Goal: Task Accomplishment & Management: Use online tool/utility

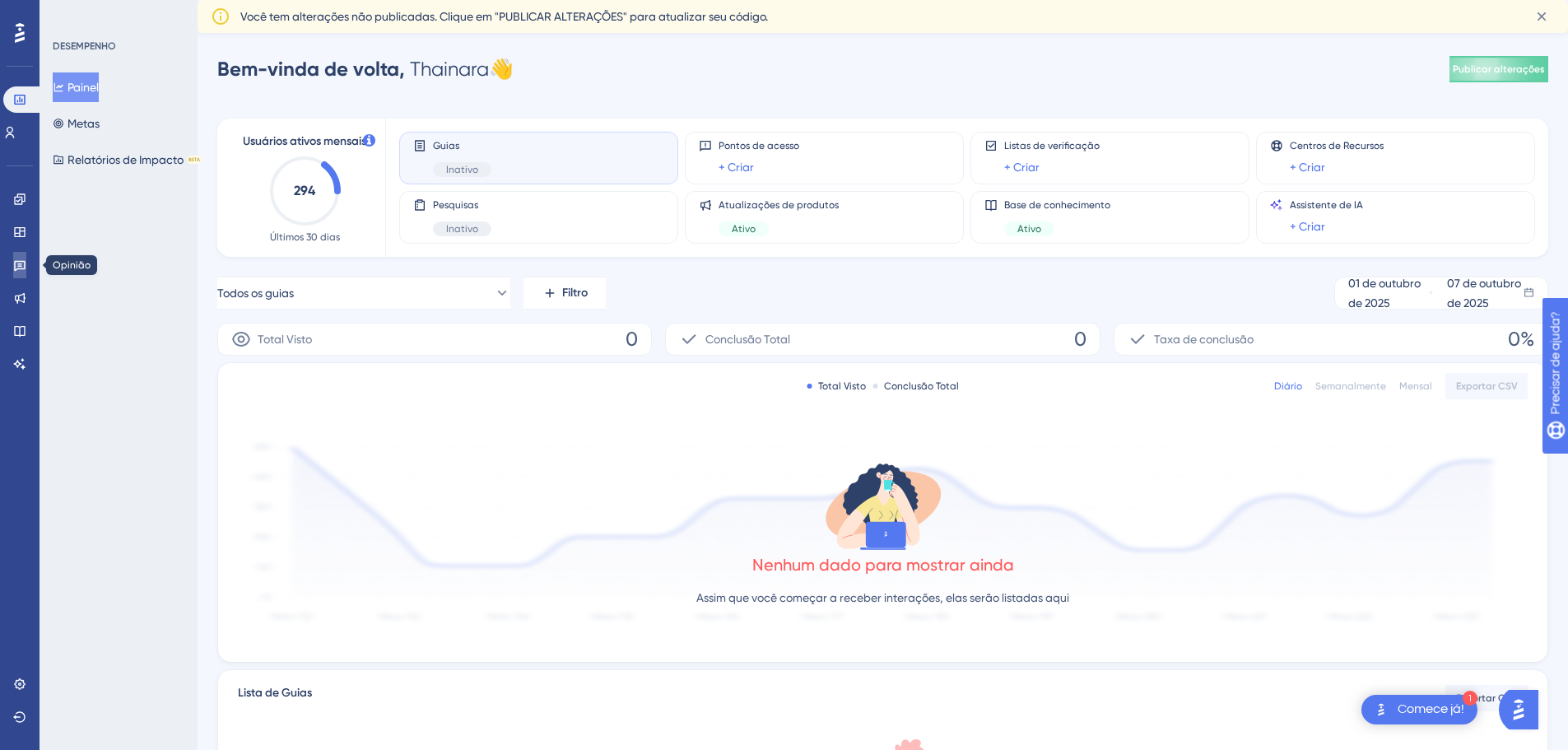
click at [20, 274] on link at bounding box center [19, 264] width 13 height 26
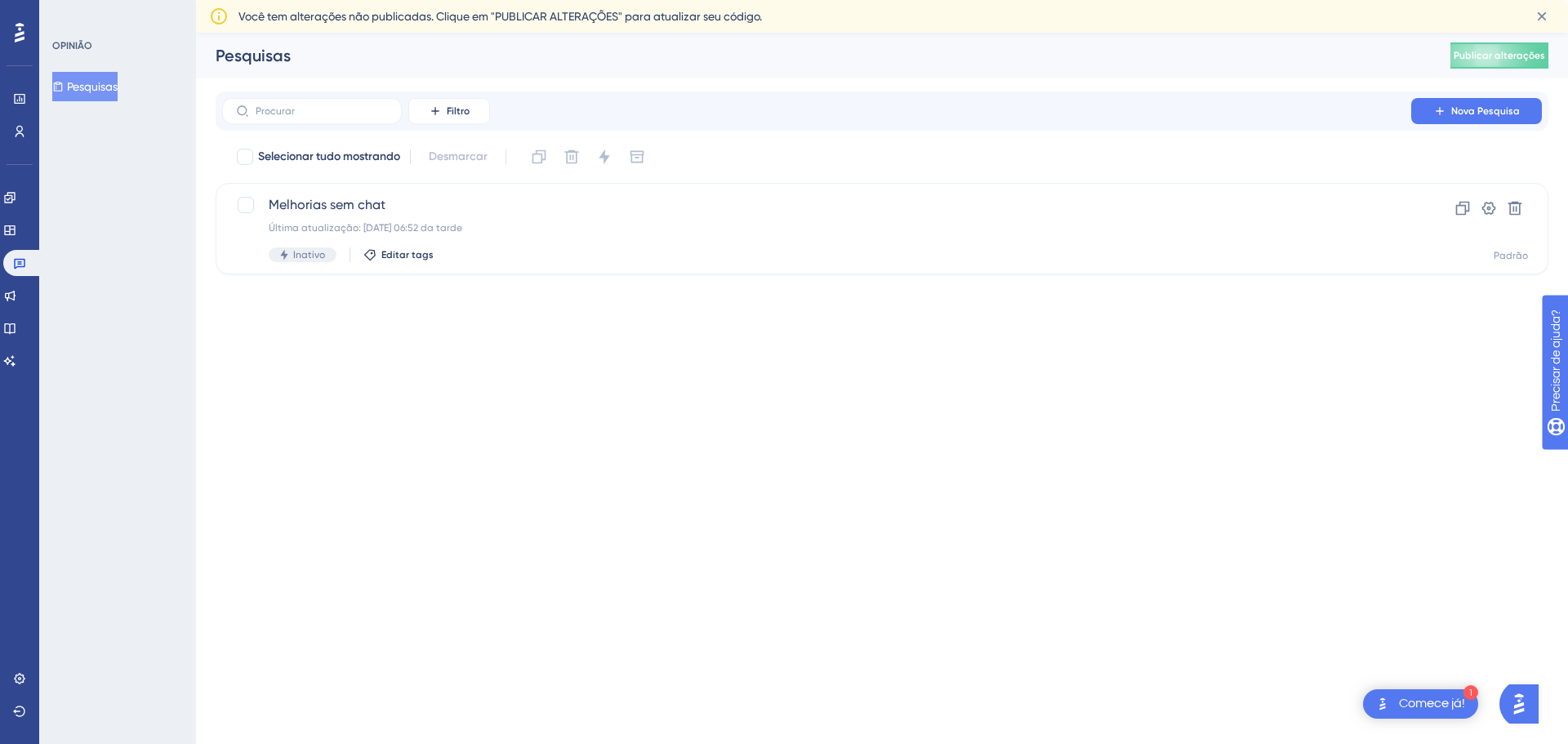
click at [113, 91] on font "Pesquisas" at bounding box center [92, 86] width 51 height 13
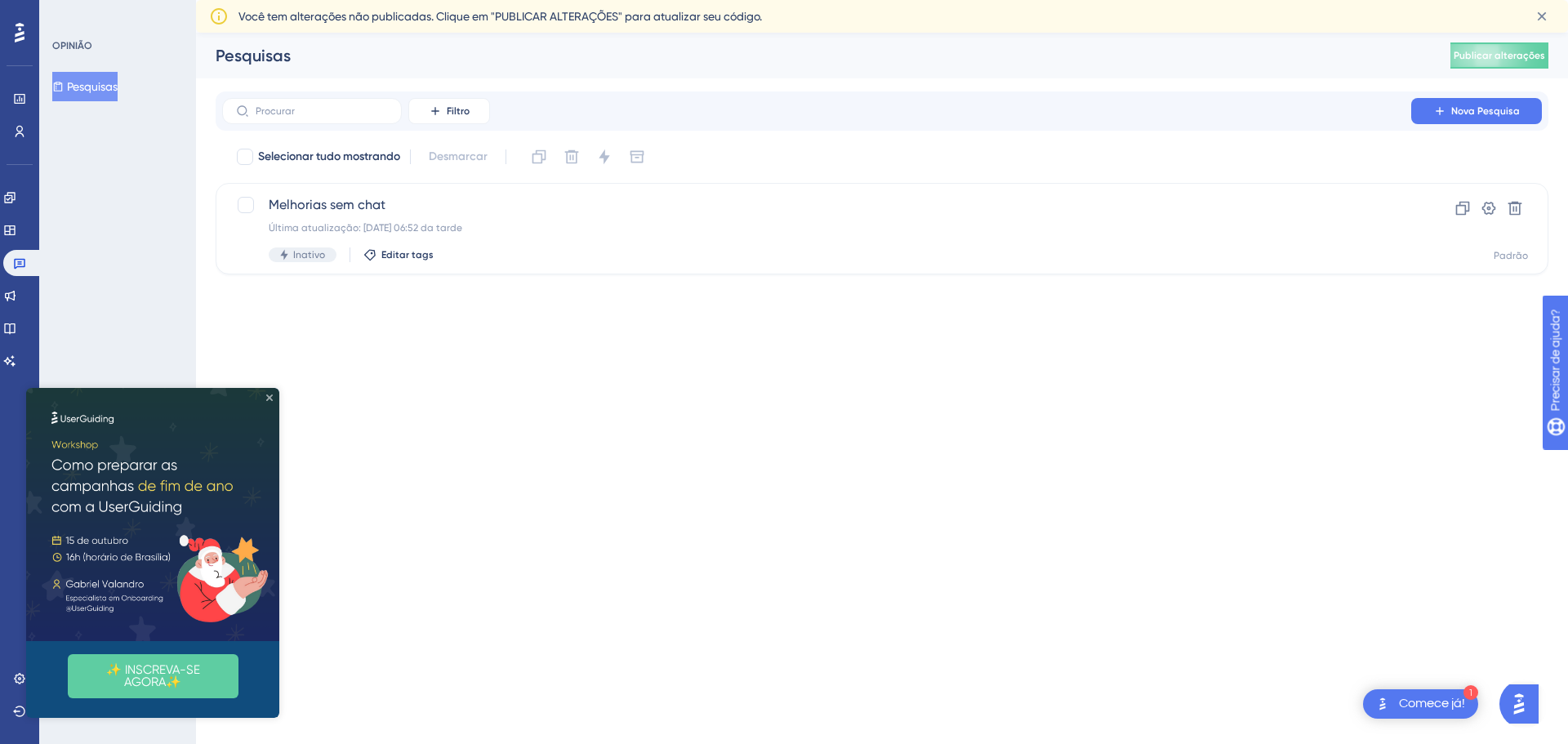
click at [269, 397] on icon "Fechar visualização" at bounding box center [270, 397] width 7 height 7
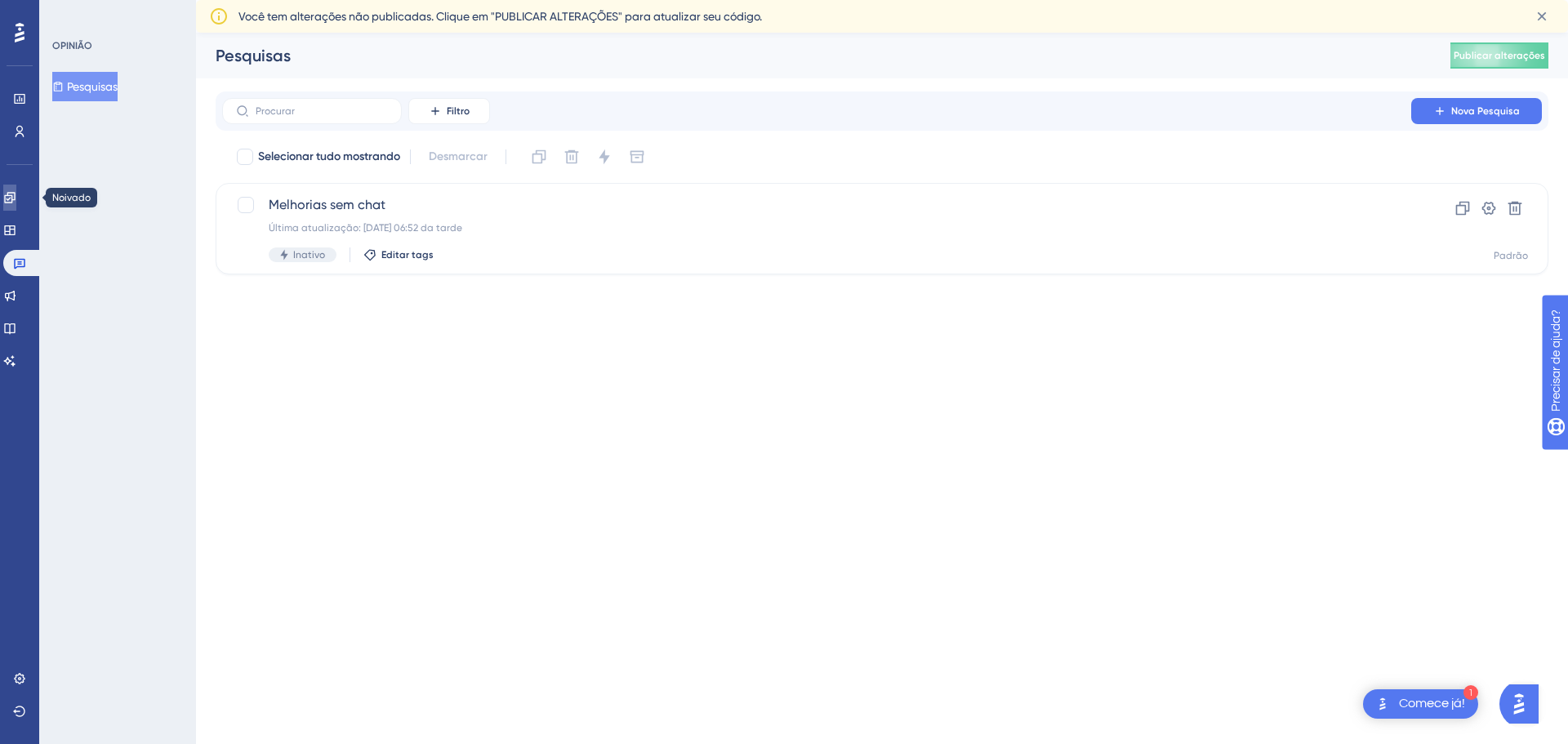
click at [16, 208] on link at bounding box center [9, 197] width 13 height 26
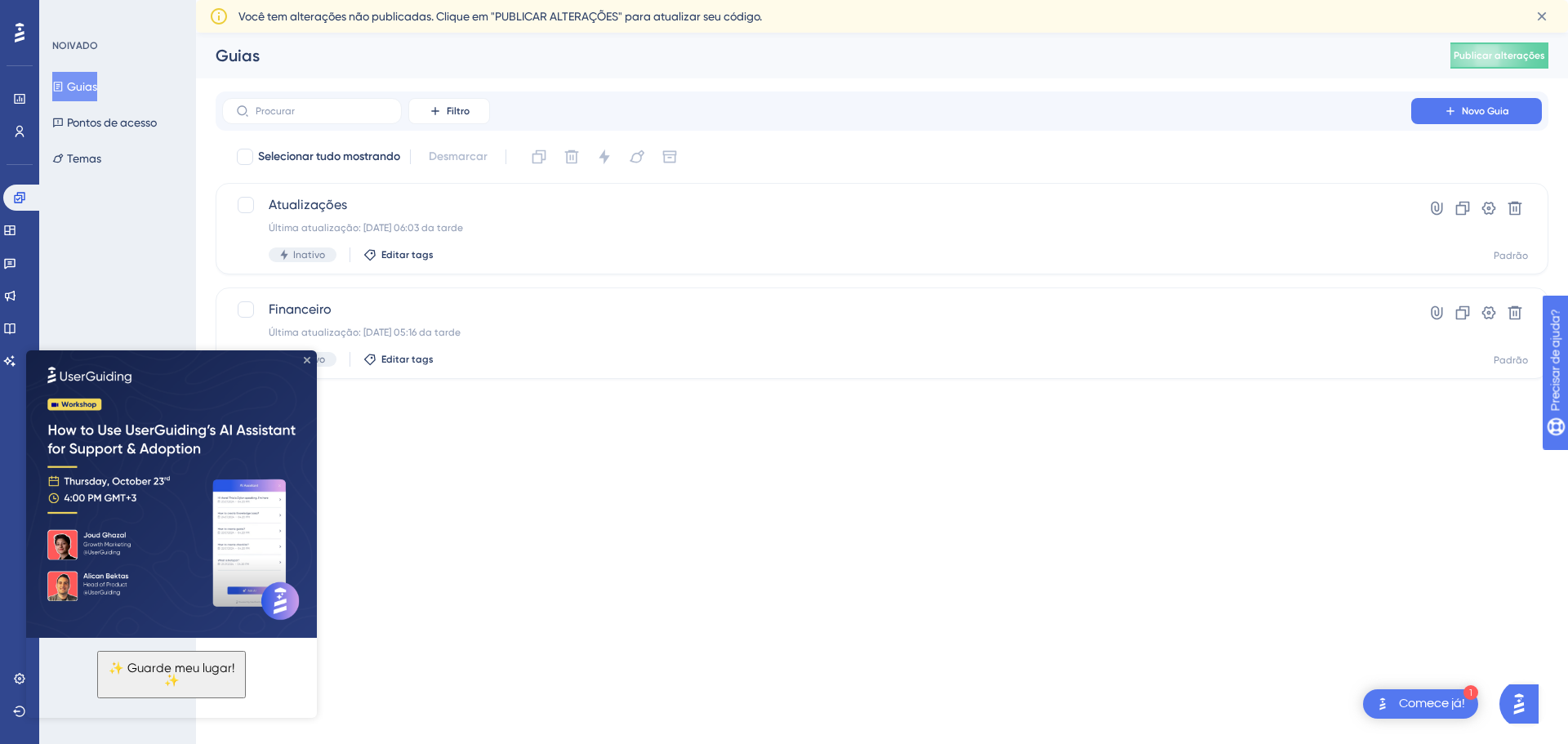
click at [308, 358] on icon "Fechar visualização" at bounding box center [307, 360] width 7 height 7
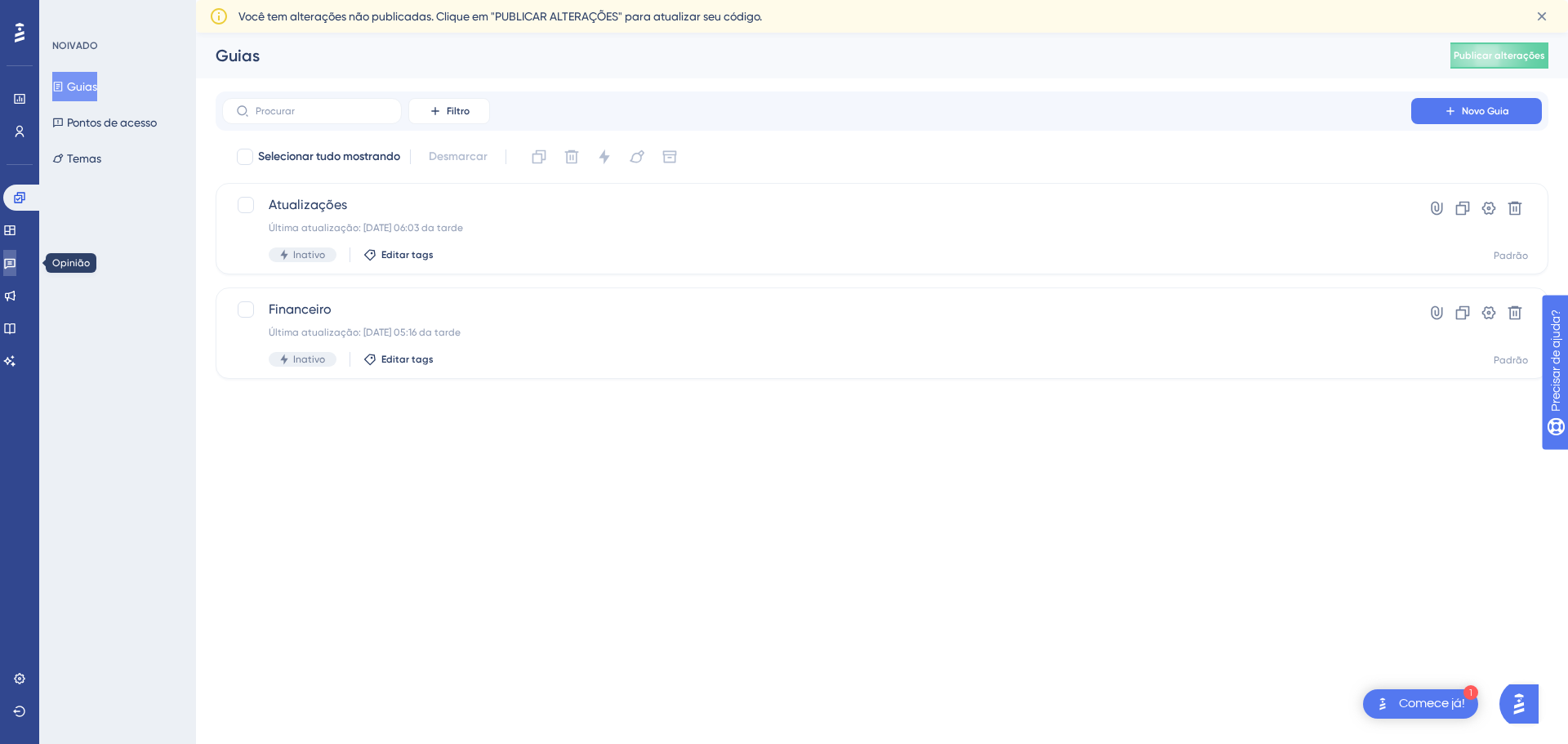
click at [15, 260] on icon at bounding box center [9, 262] width 13 height 13
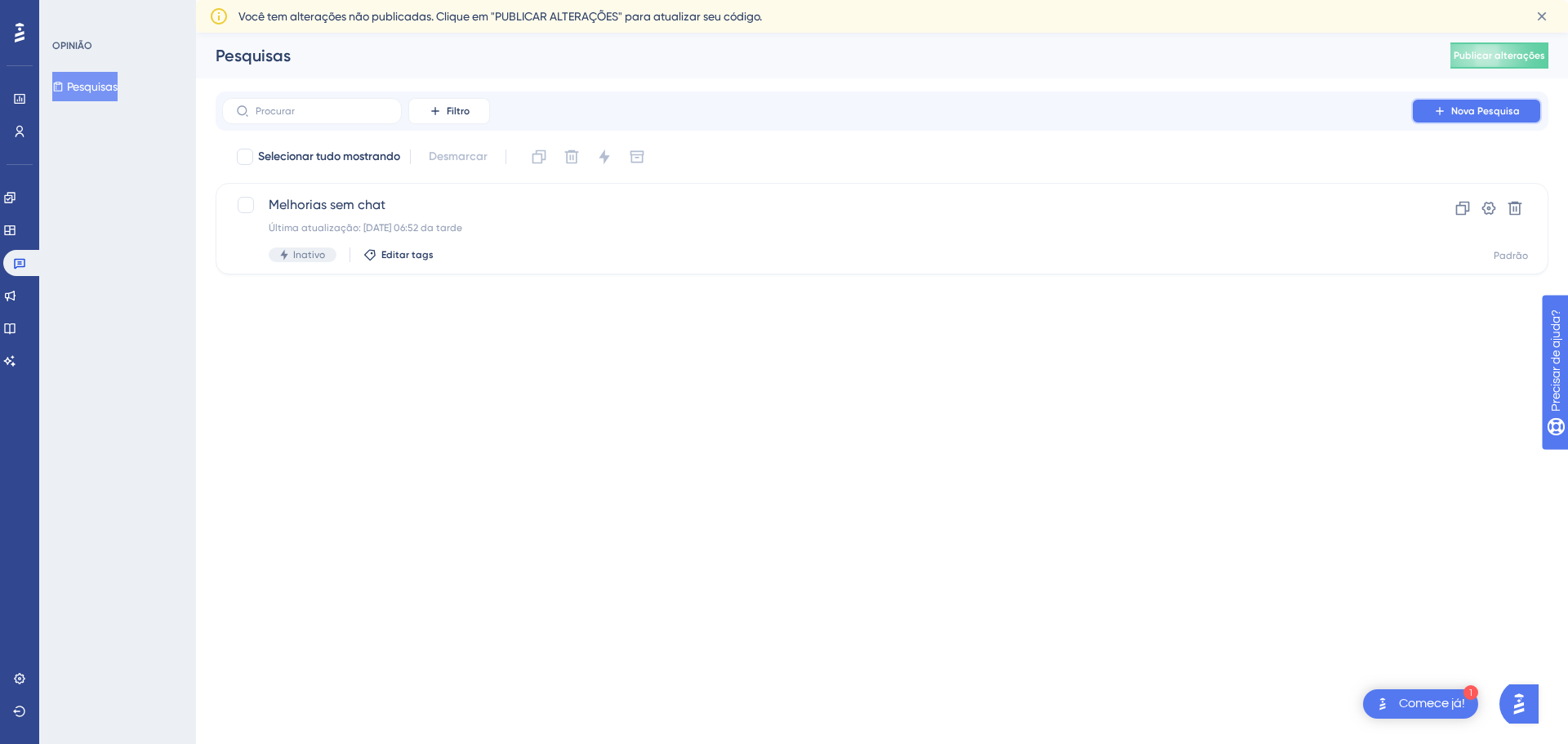
click at [1439, 121] on button "Nova Pesquisa" at bounding box center [1477, 111] width 131 height 26
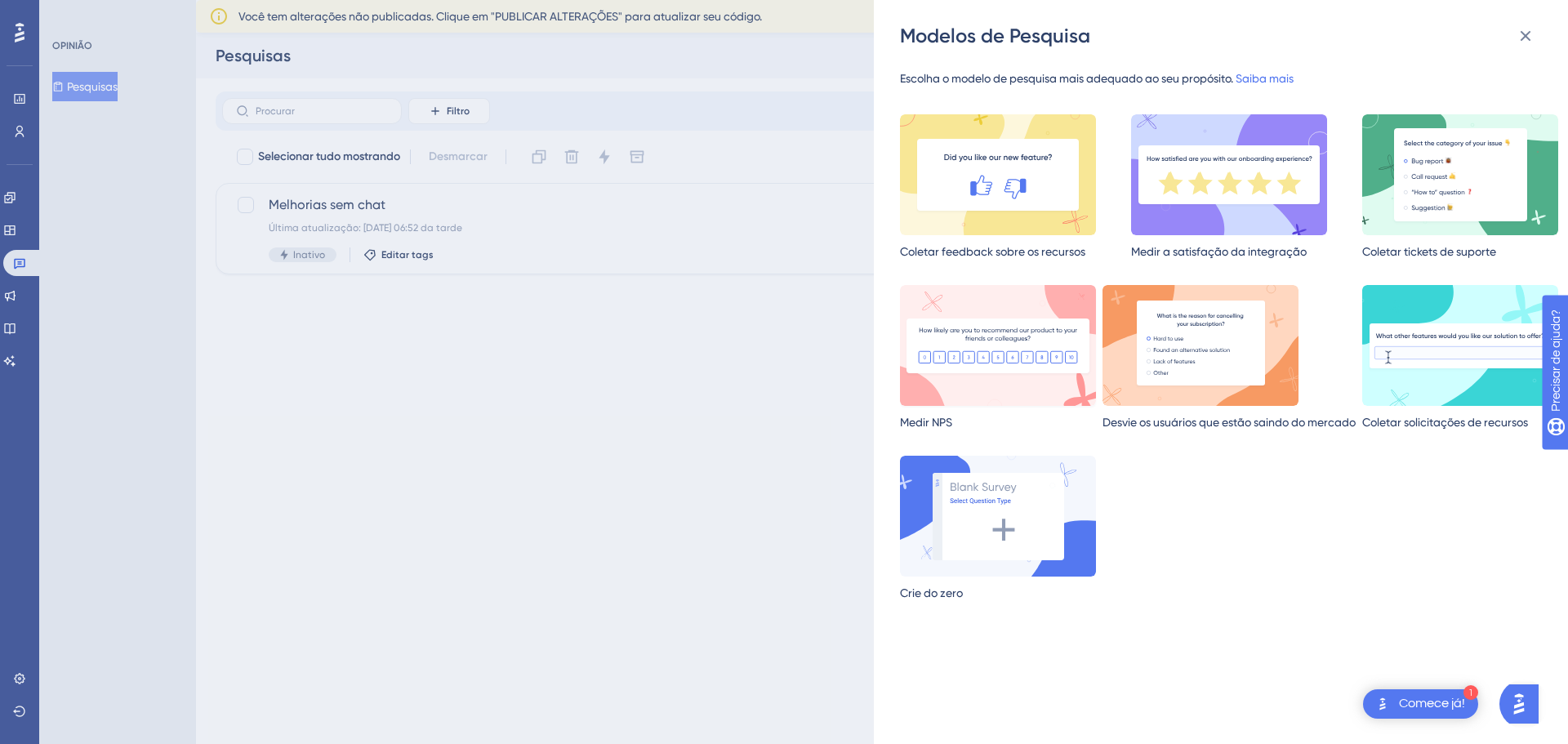
click at [1012, 375] on img at bounding box center [998, 345] width 196 height 121
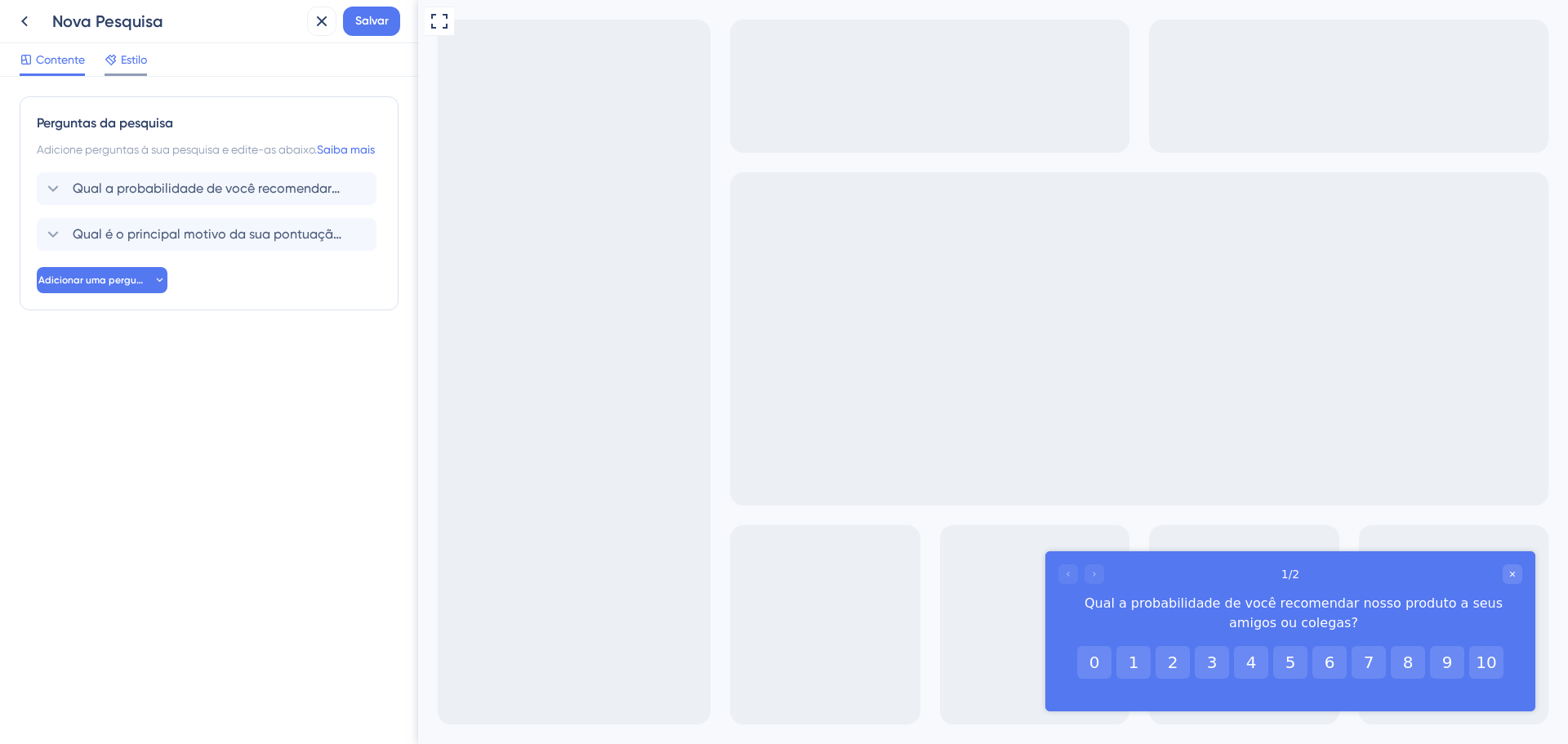
click at [140, 63] on font "Estilo" at bounding box center [134, 59] width 26 height 13
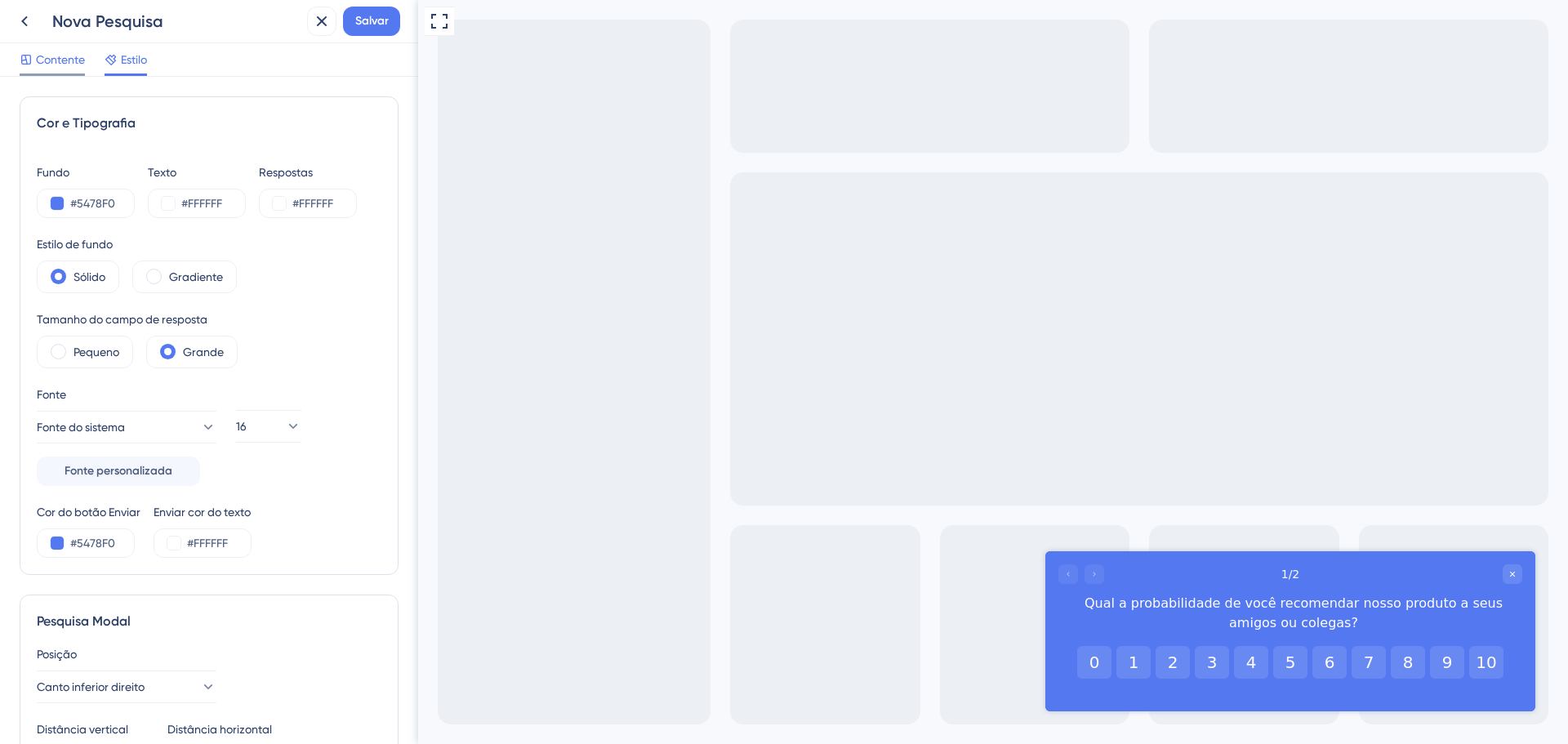
click at [49, 61] on font "Contente" at bounding box center [60, 59] width 49 height 13
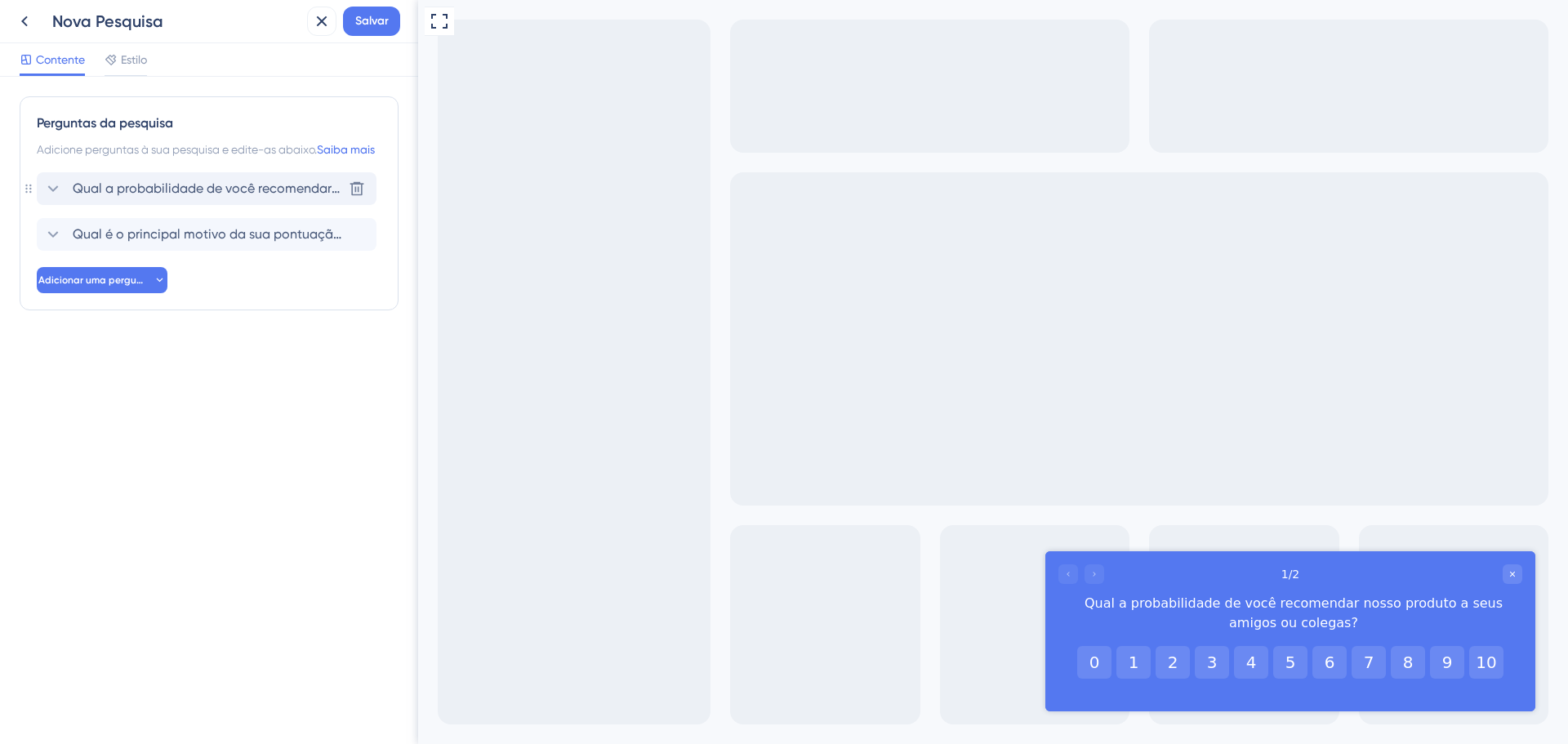
click at [163, 196] on font "Qual a probabilidade de você recomendar nosso produto a seus amigos ou colegas?" at bounding box center [330, 188] width 515 height 15
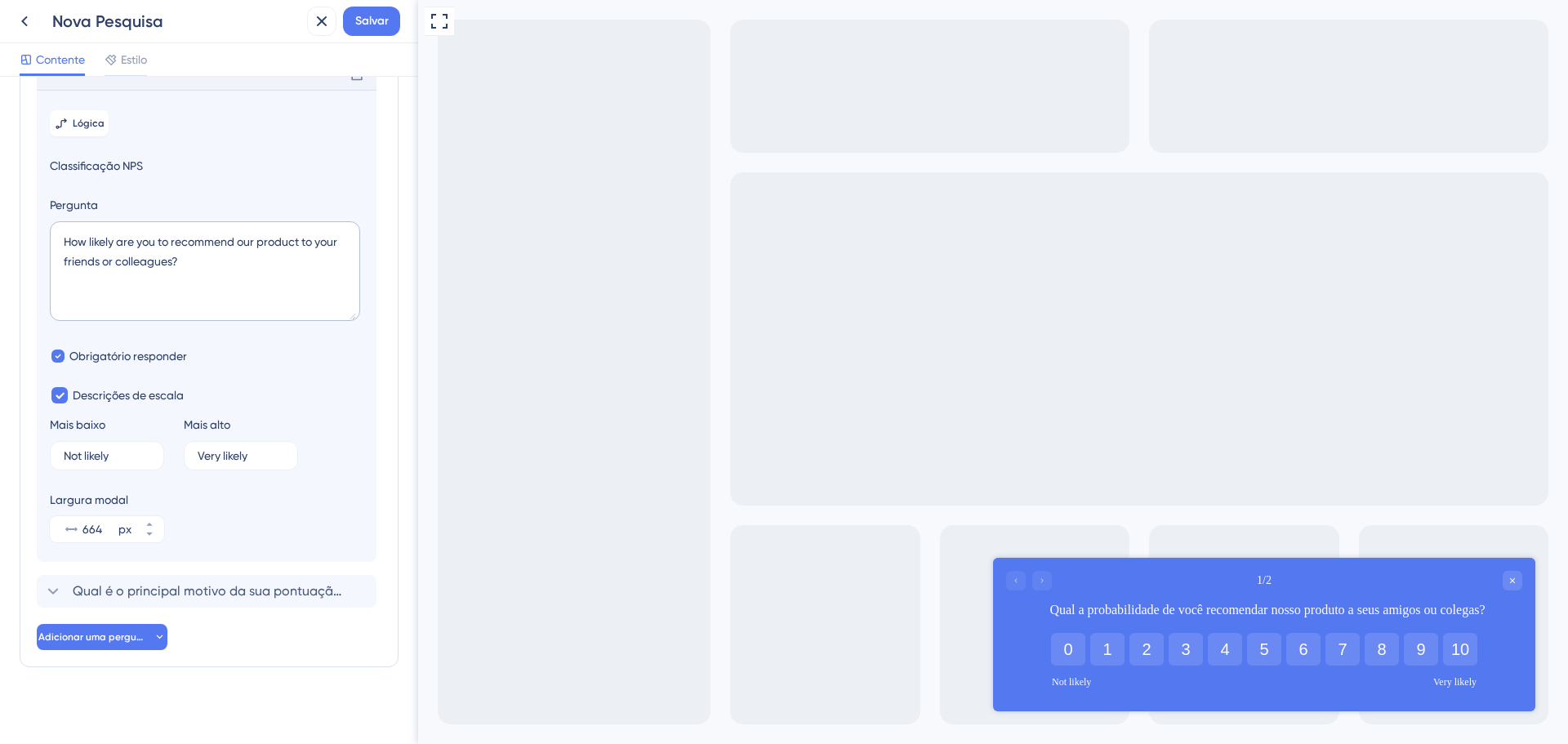
scroll to position [143, 0]
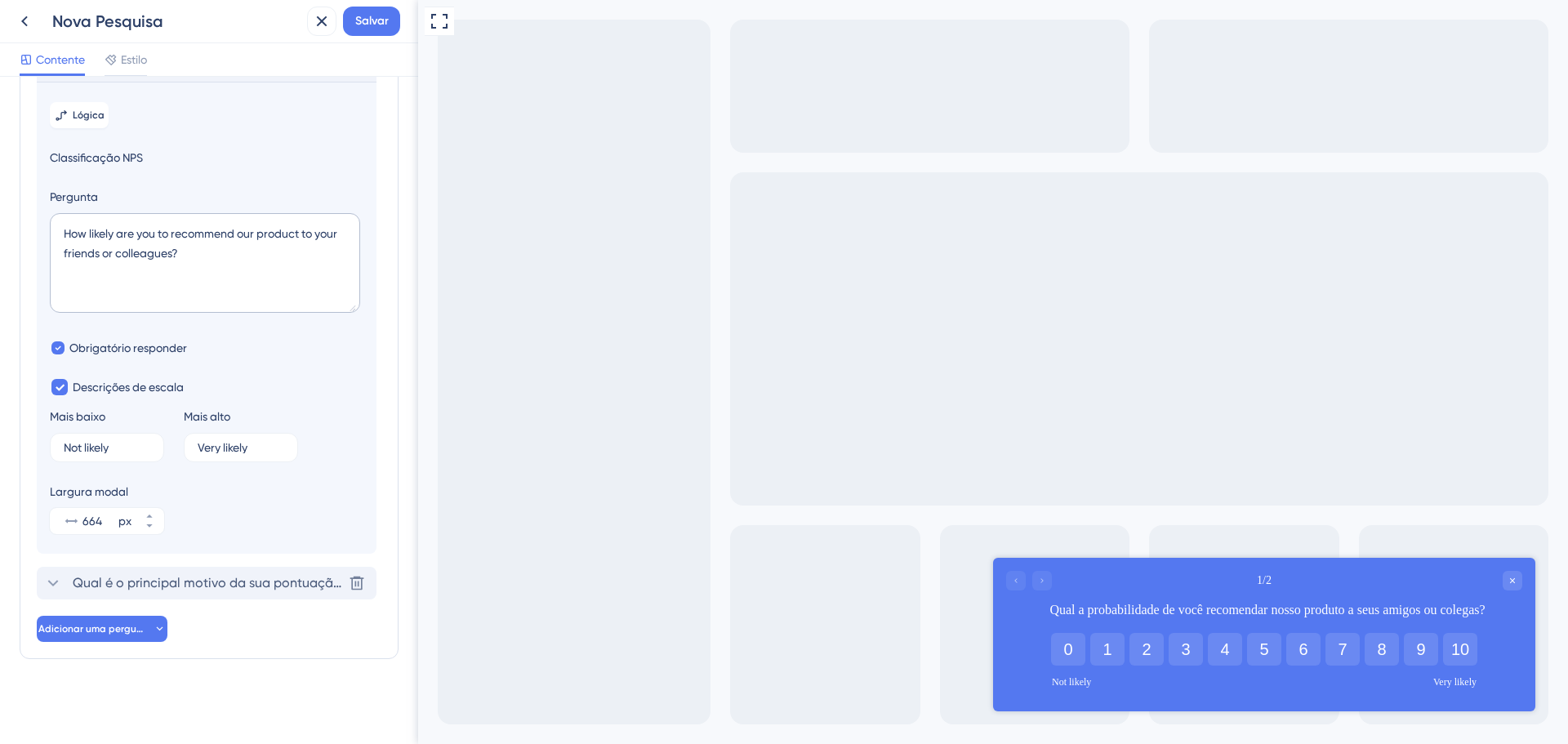
click at [109, 580] on font "Qual é o principal motivo da sua pontuação?" at bounding box center [210, 583] width 275 height 15
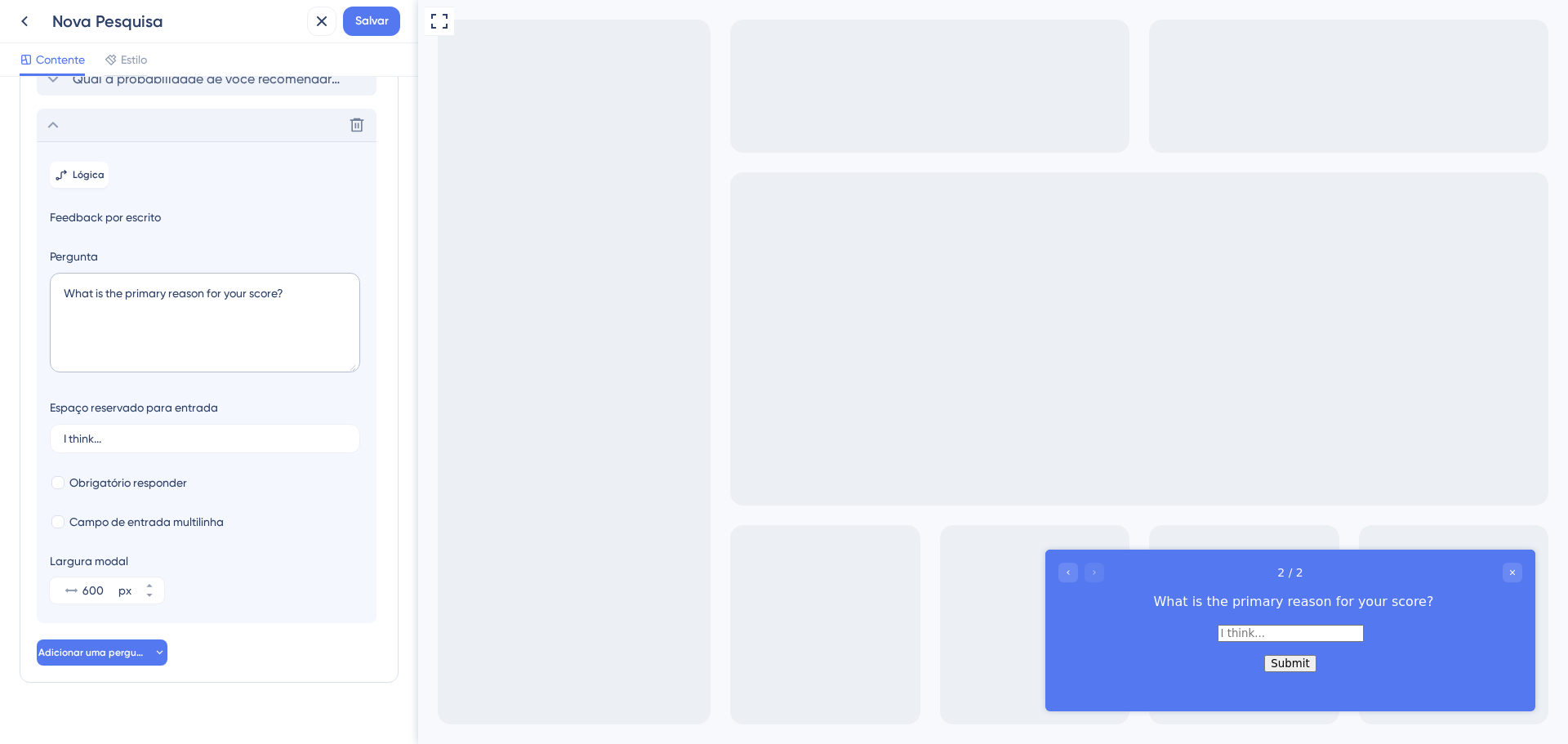
scroll to position [108, 0]
click at [246, 336] on textarea "What is the primary reason for your score?" at bounding box center [205, 324] width 310 height 100
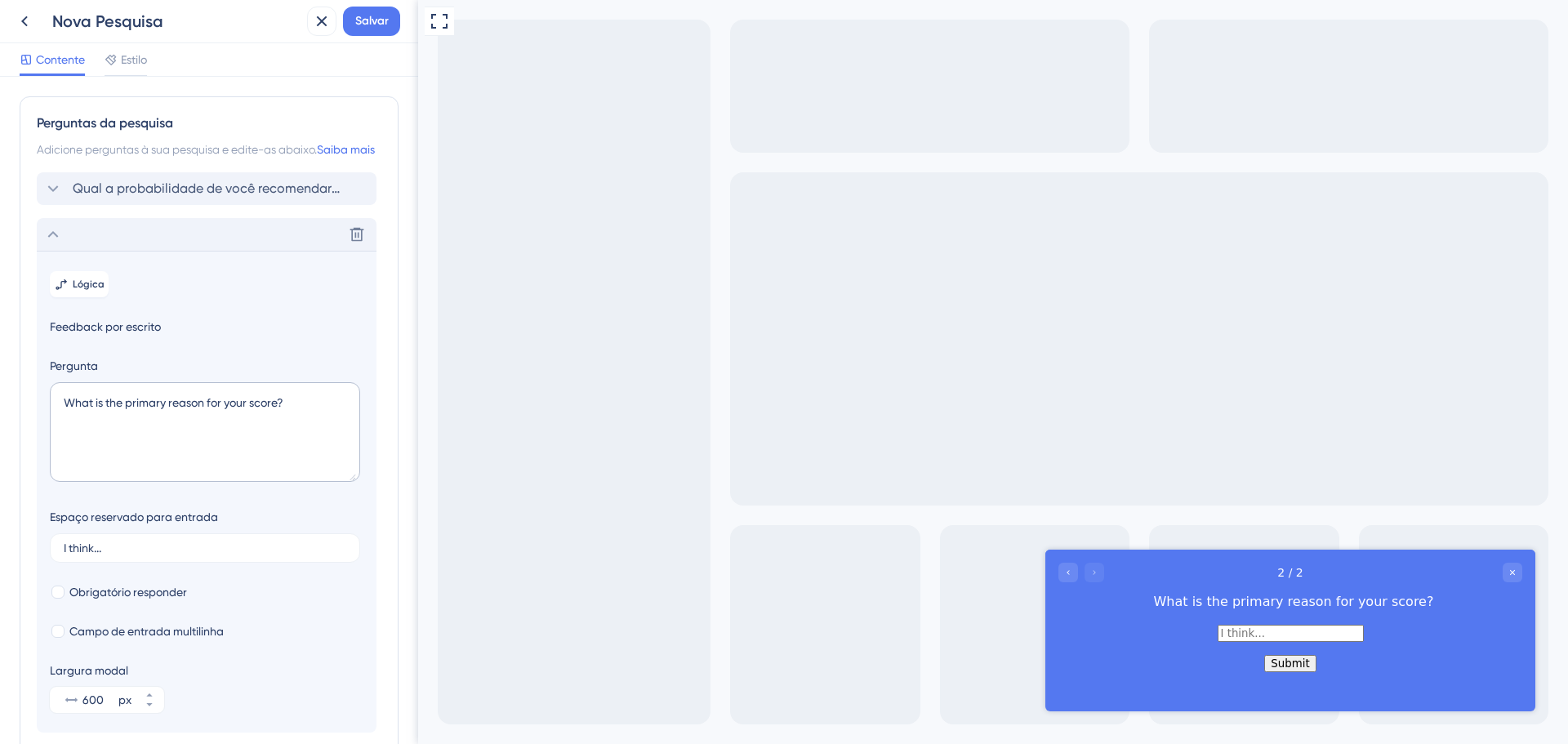
click at [389, 95] on div "Perguntas da pesquisa Adicione perguntas à sua pesquisa e edite-as abaixo. Saib…" at bounding box center [209, 410] width 418 height 667
